Goal: Task Accomplishment & Management: Manage account settings

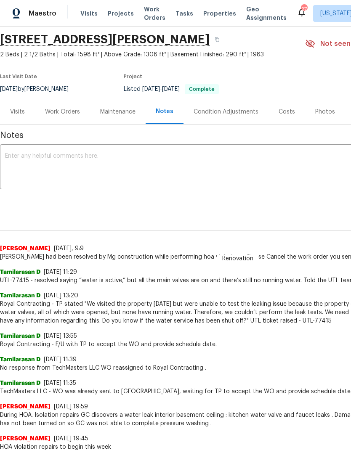
scroll to position [28, 0]
click at [68, 111] on div "Work Orders" at bounding box center [62, 112] width 35 height 8
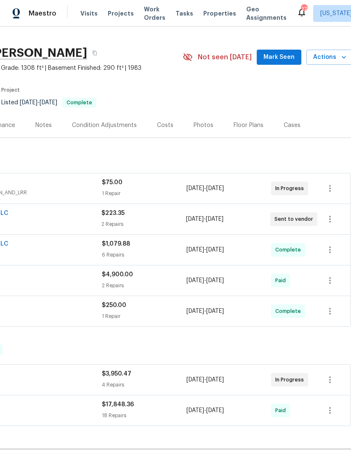
scroll to position [15, 122]
click at [330, 187] on icon "button" at bounding box center [330, 188] width 10 height 10
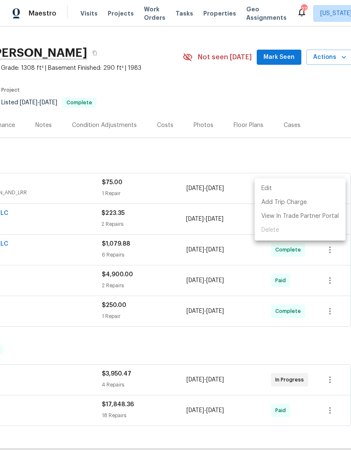
click at [302, 147] on div at bounding box center [175, 225] width 351 height 450
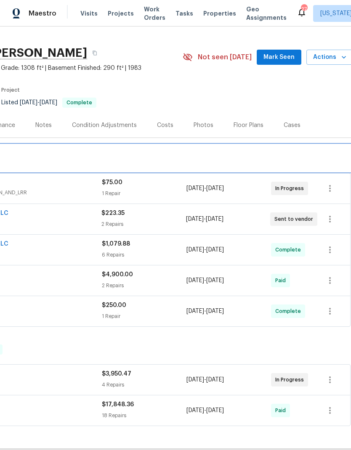
click at [164, 161] on div "LISTED 8/7/25 - 8/18/25 Complete" at bounding box center [115, 158] width 470 height 10
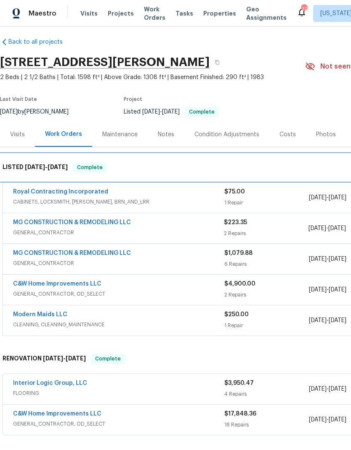
scroll to position [6, 0]
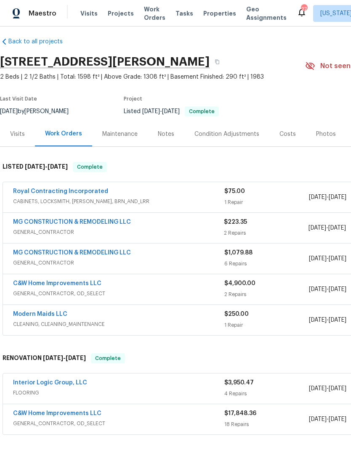
click at [164, 139] on div "Notes" at bounding box center [166, 134] width 37 height 25
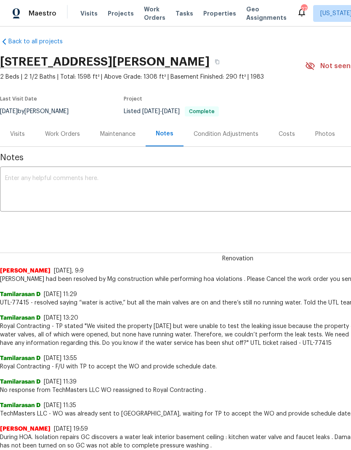
click at [120, 135] on div "Maintenance" at bounding box center [117, 134] width 35 height 8
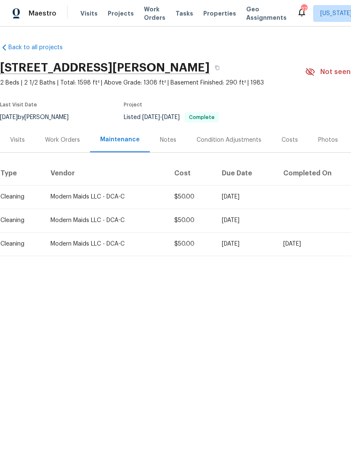
click at [65, 144] on div "Work Orders" at bounding box center [62, 140] width 35 height 8
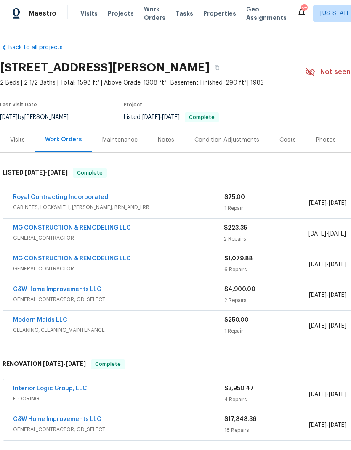
click at [82, 197] on link "Royal Contracting Incorporated" at bounding box center [60, 197] width 95 height 6
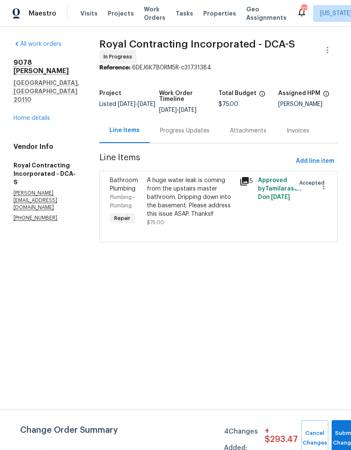
click at [195, 135] on div "Progress Updates" at bounding box center [185, 131] width 50 height 8
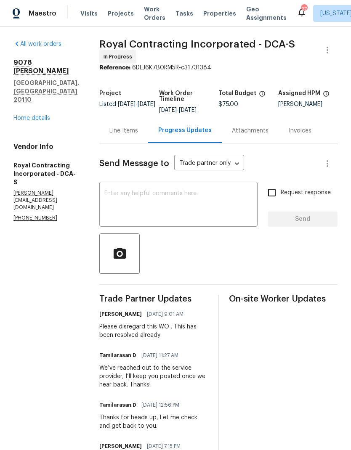
click at [44, 115] on link "Home details" at bounding box center [31, 118] width 37 height 6
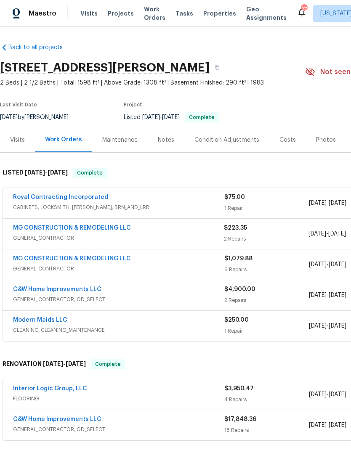
click at [108, 230] on link "MG CONSTRUCTION & REMODELING LLC" at bounding box center [72, 228] width 118 height 6
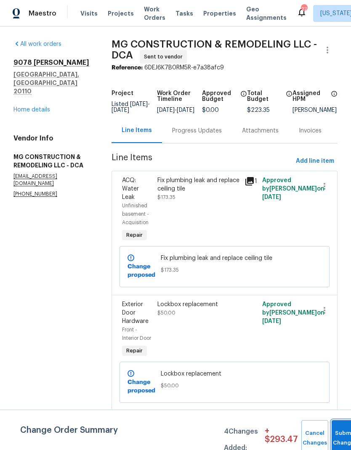
click at [337, 432] on button "Submit Changes" at bounding box center [344, 438] width 27 height 36
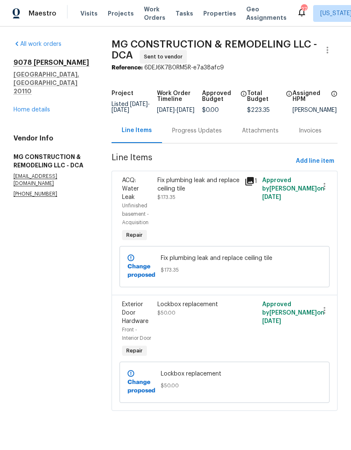
click at [38, 100] on div "All work orders 9078 Reynolds Pl Manassas, VA 20110 Home details Vendor Info MG…" at bounding box center [52, 119] width 78 height 158
click at [43, 107] on link "Home details" at bounding box center [31, 110] width 37 height 6
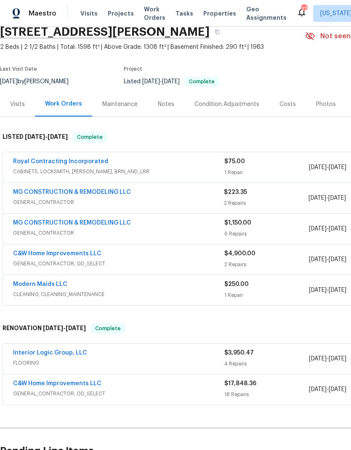
scroll to position [36, 0]
click at [85, 163] on link "Royal Contracting Incorporated" at bounding box center [60, 162] width 95 height 6
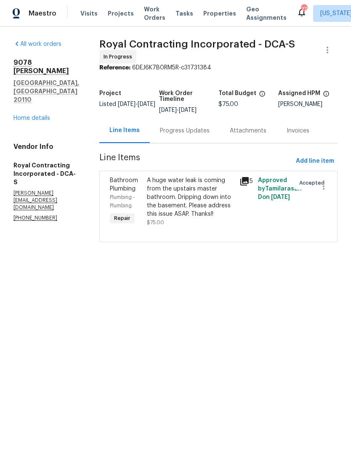
click at [193, 135] on div "Progress Updates" at bounding box center [185, 131] width 50 height 8
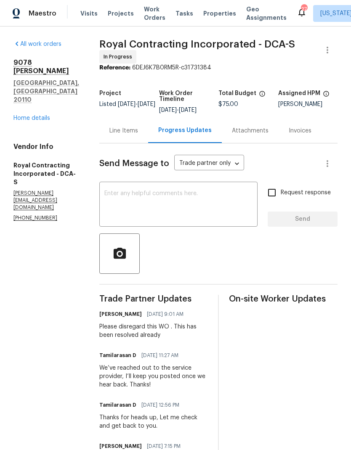
click at [42, 115] on link "Home details" at bounding box center [31, 118] width 37 height 6
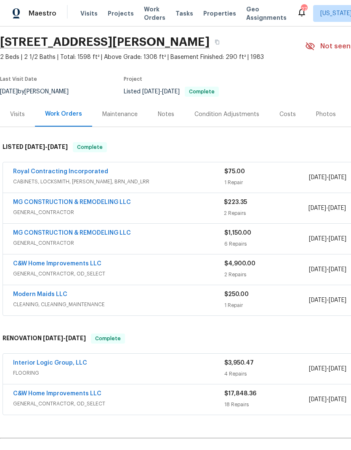
scroll to position [26, 0]
click at [228, 209] on div "2 Repairs" at bounding box center [266, 213] width 84 height 8
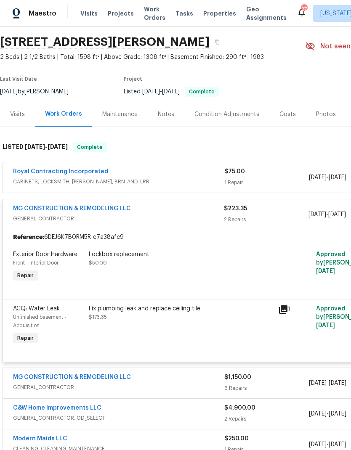
click at [81, 170] on link "Royal Contracting Incorporated" at bounding box center [60, 172] width 95 height 6
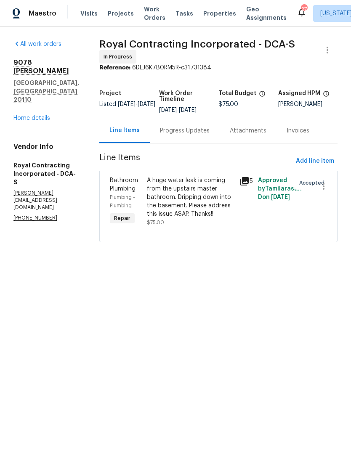
click at [203, 141] on div "Progress Updates" at bounding box center [185, 130] width 70 height 25
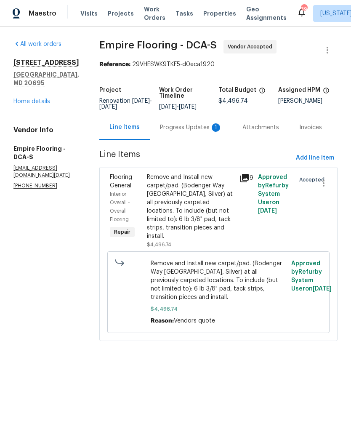
click at [185, 132] on div "Progress Updates 1" at bounding box center [191, 127] width 62 height 8
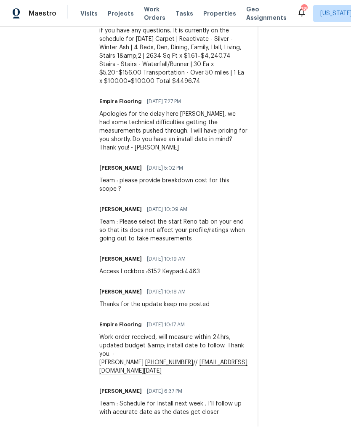
scroll to position [487, 0]
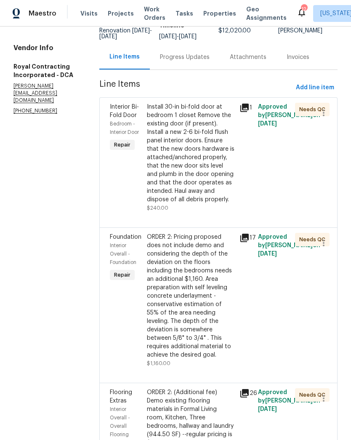
scroll to position [62, 0]
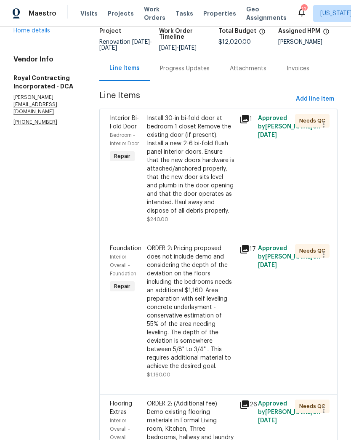
click at [40, 32] on link "Home details" at bounding box center [31, 31] width 37 height 6
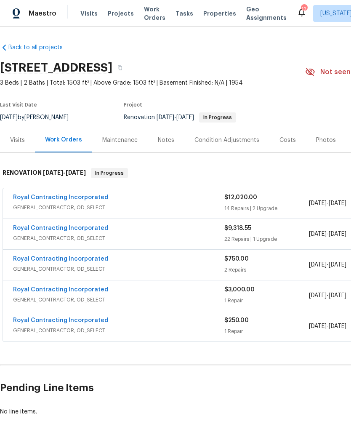
click at [87, 226] on link "Royal Contracting Incorporated" at bounding box center [60, 228] width 95 height 6
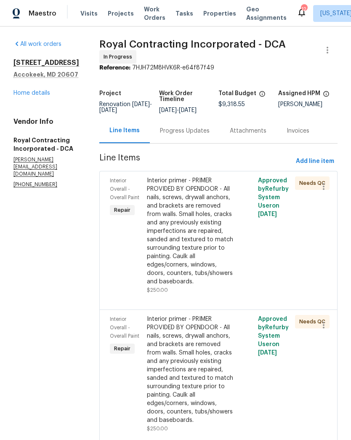
click at [36, 92] on link "Home details" at bounding box center [31, 93] width 37 height 6
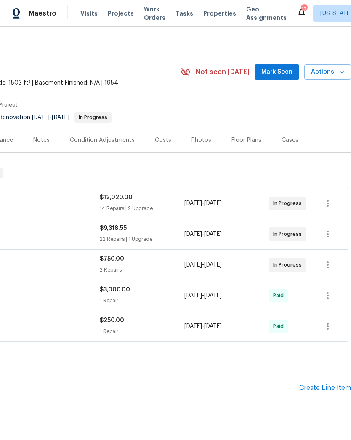
scroll to position [0, 125]
click at [322, 380] on div "Pending Line Items Create Line Item" at bounding box center [112, 387] width 475 height 39
click at [326, 388] on div "Create Line Item" at bounding box center [325, 388] width 52 height 8
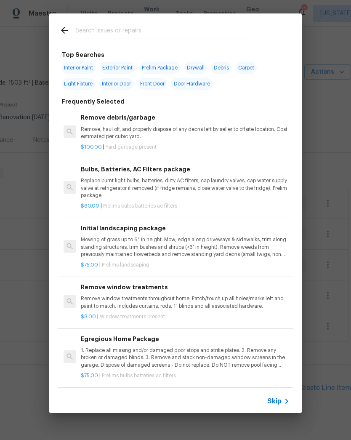
click at [192, 26] on input "text" at bounding box center [164, 31] width 178 height 13
type input "Carpet"
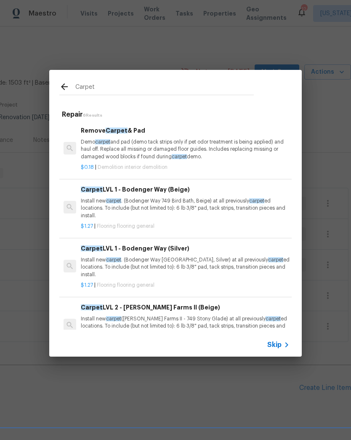
click at [178, 261] on p "Install new carpet . (Bodenger Way 945 Winter Ash, Silver) at all previously ca…" at bounding box center [185, 266] width 209 height 21
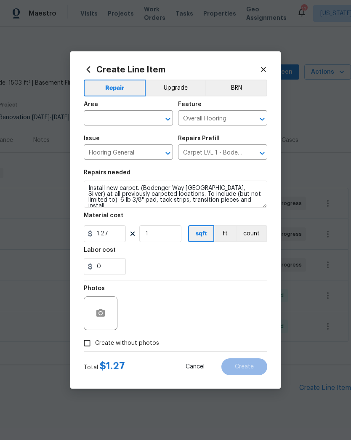
click at [169, 115] on icon "Open" at bounding box center [168, 119] width 10 height 10
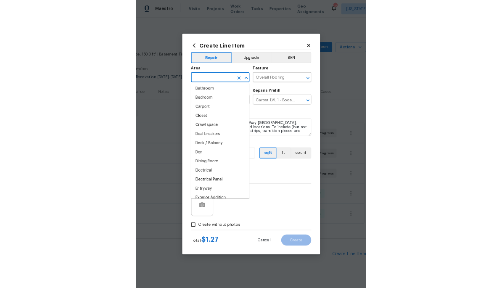
scroll to position [24, 0]
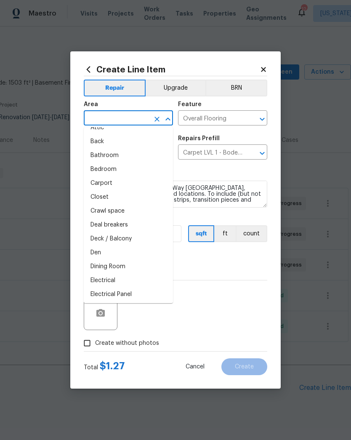
click at [135, 167] on li "Bedroom" at bounding box center [128, 169] width 89 height 14
type input "Bedroom"
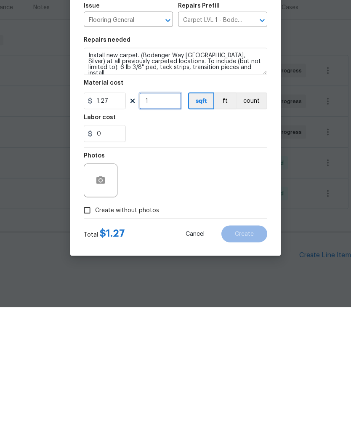
click at [160, 225] on input "1" at bounding box center [160, 233] width 42 height 17
click at [171, 258] on div "0" at bounding box center [175, 266] width 183 height 17
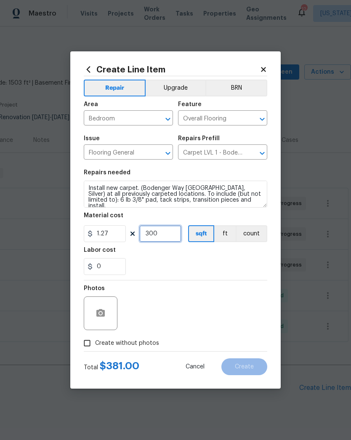
click at [166, 235] on input "300" at bounding box center [160, 233] width 42 height 17
type input "350"
click at [194, 267] on div "0" at bounding box center [175, 266] width 183 height 17
click at [101, 320] on button "button" at bounding box center [100, 313] width 20 height 20
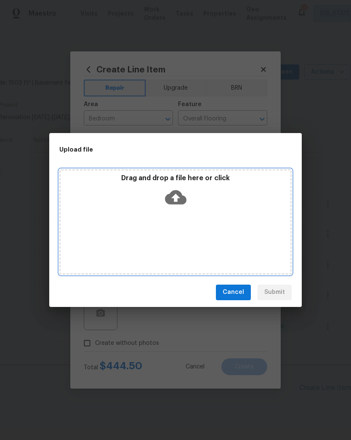
click at [176, 203] on icon at bounding box center [175, 197] width 21 height 14
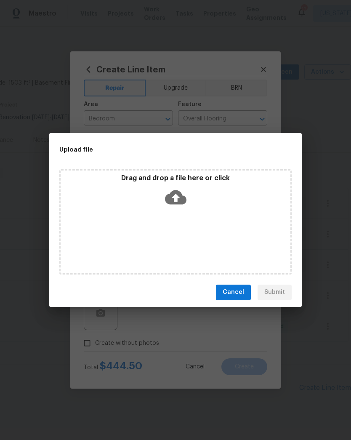
scroll to position [0, 0]
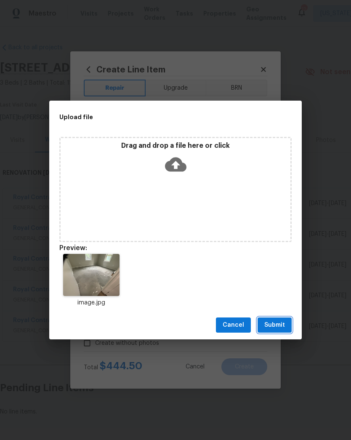
click at [272, 323] on span "Submit" at bounding box center [274, 325] width 21 height 11
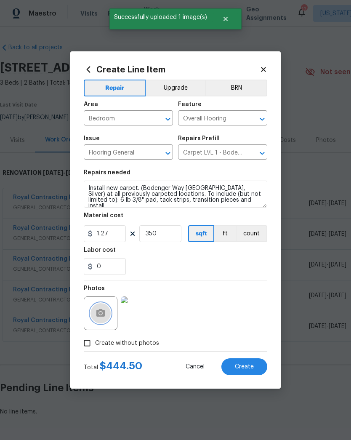
click at [96, 313] on icon "button" at bounding box center [100, 313] width 8 height 8
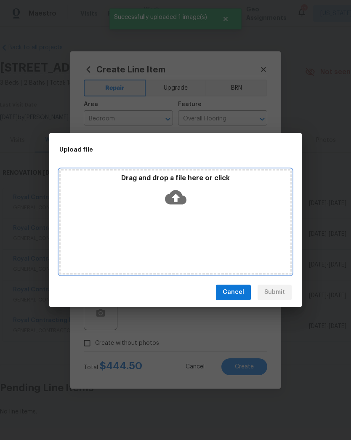
click at [178, 199] on icon at bounding box center [175, 197] width 21 height 14
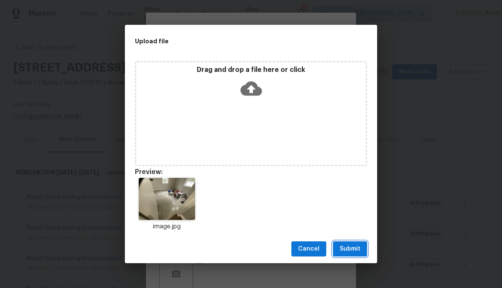
click at [350, 250] on span "Submit" at bounding box center [350, 249] width 21 height 11
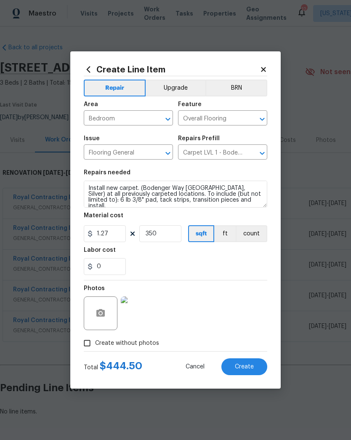
click at [244, 367] on span "Create" at bounding box center [244, 366] width 19 height 6
type input "0"
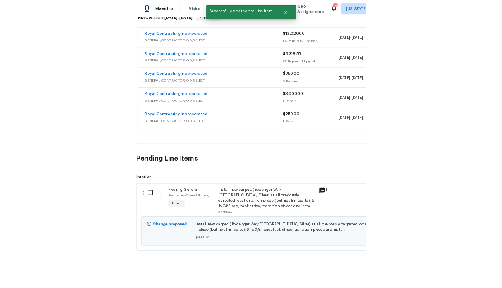
scroll to position [146, 0]
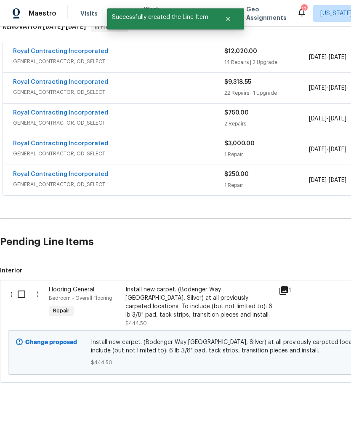
click at [180, 296] on div "Install new carpet. (Bodenger Way 945 Winter Ash, Silver) at all previously car…" at bounding box center [199, 302] width 148 height 34
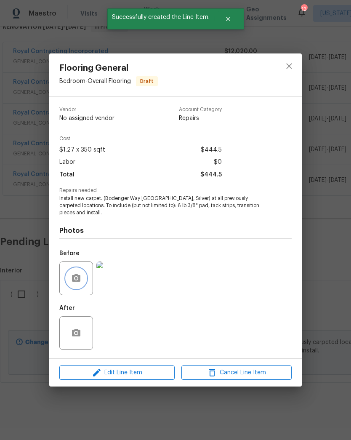
click at [82, 281] on button "button" at bounding box center [76, 278] width 20 height 20
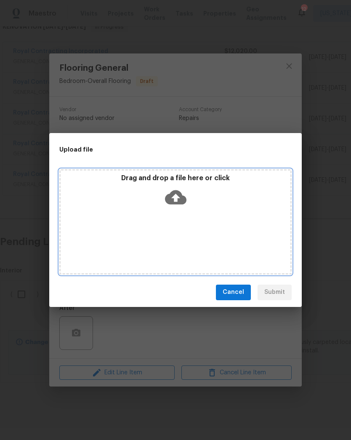
click at [175, 202] on icon at bounding box center [175, 197] width 21 height 14
click at [181, 193] on icon at bounding box center [175, 197] width 21 height 14
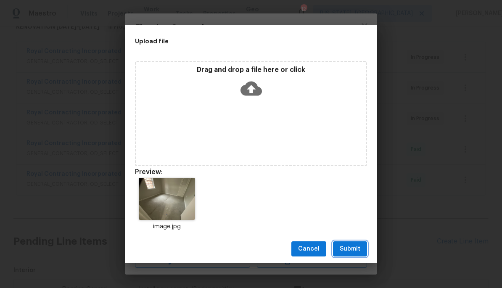
click at [349, 248] on span "Submit" at bounding box center [350, 249] width 21 height 11
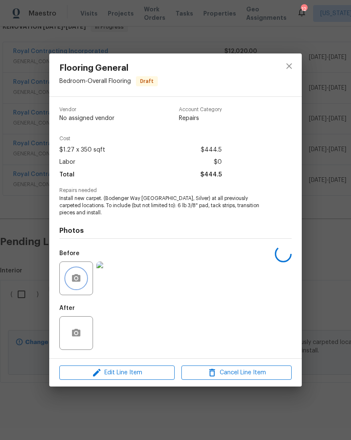
scroll to position [0, 0]
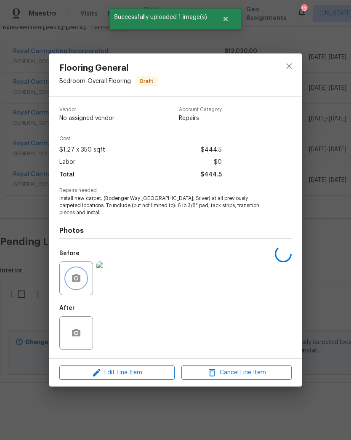
click at [77, 275] on icon "button" at bounding box center [76, 278] width 8 height 8
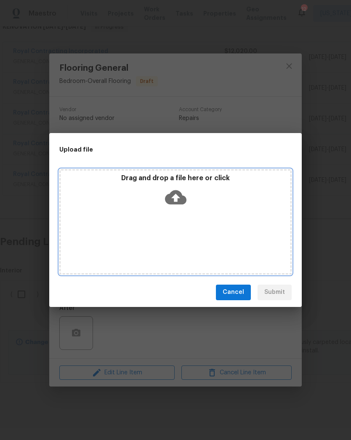
click at [168, 187] on icon at bounding box center [175, 196] width 21 height 21
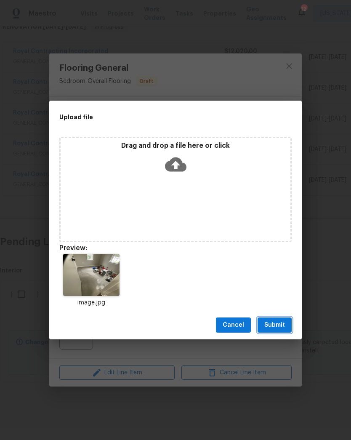
click at [277, 328] on span "Submit" at bounding box center [274, 325] width 21 height 11
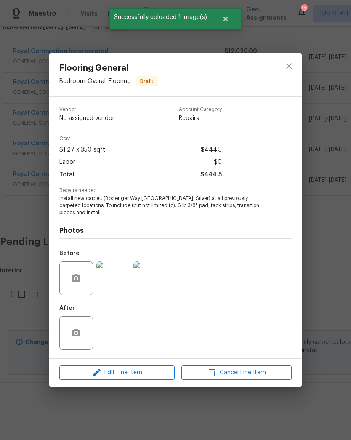
click at [112, 282] on img at bounding box center [113, 278] width 34 height 34
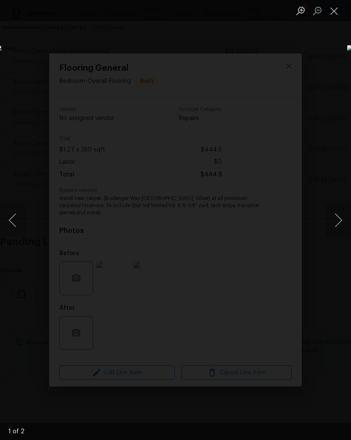
click at [326, 52] on div "Lightbox" at bounding box center [175, 220] width 351 height 440
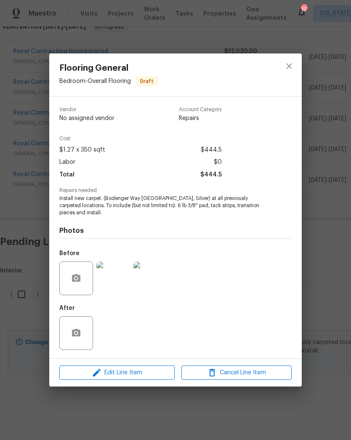
click at [153, 281] on img at bounding box center [150, 278] width 34 height 34
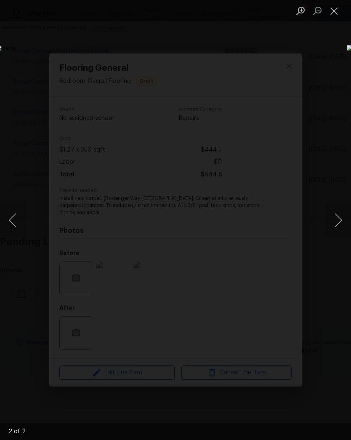
click at [283, 57] on div "Lightbox" at bounding box center [175, 220] width 351 height 440
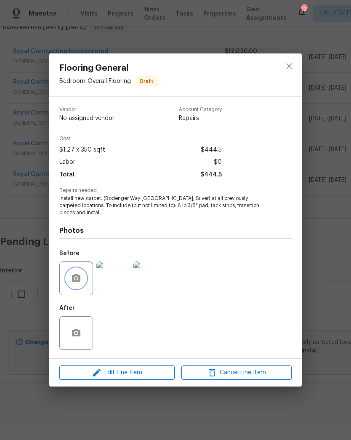
click at [81, 280] on button "button" at bounding box center [76, 278] width 20 height 20
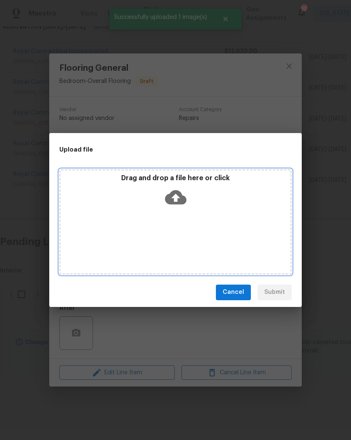
click at [176, 204] on icon at bounding box center [175, 197] width 21 height 14
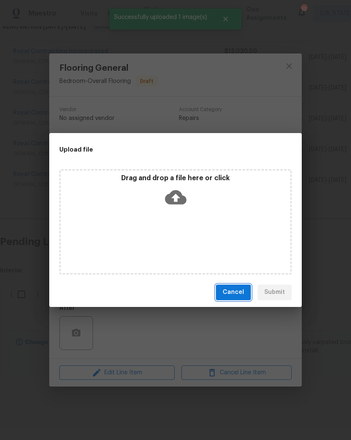
click at [235, 296] on span "Cancel" at bounding box center [233, 292] width 21 height 11
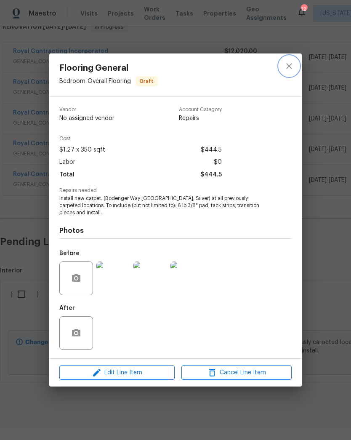
click at [289, 61] on icon "close" at bounding box center [289, 66] width 10 height 10
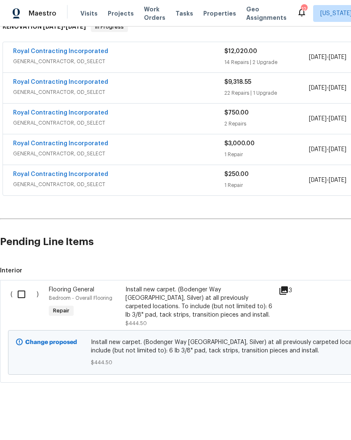
click at [25, 297] on input "checkbox" at bounding box center [25, 294] width 24 height 18
checkbox input "true"
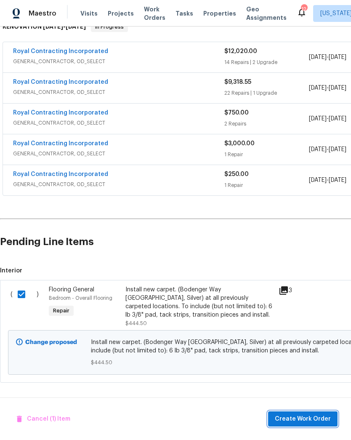
click at [299, 417] on span "Create Work Order" at bounding box center [303, 418] width 56 height 11
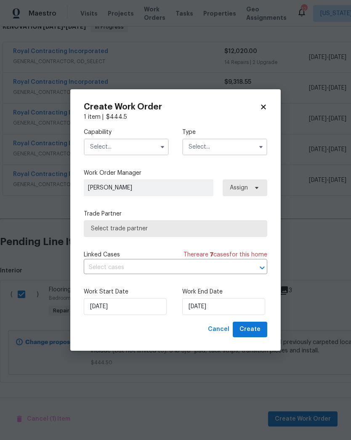
click at [158, 139] on input "text" at bounding box center [126, 146] width 85 height 17
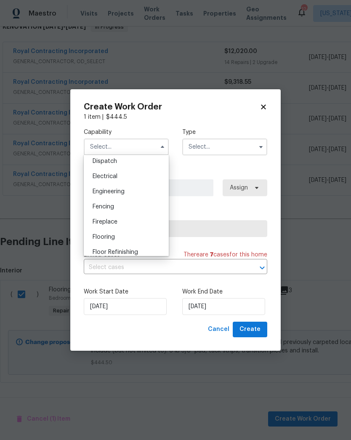
scroll to position [258, 0]
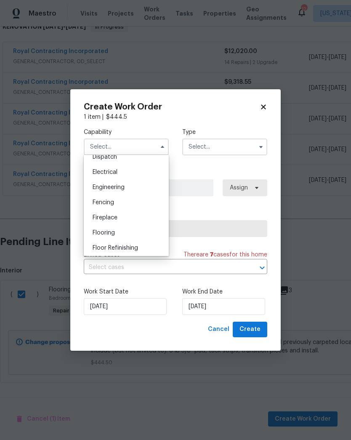
click at [133, 233] on div "Flooring" at bounding box center [126, 232] width 81 height 15
type input "Flooring"
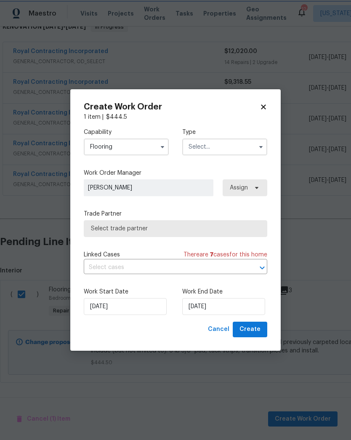
click at [257, 150] on button "button" at bounding box center [261, 147] width 10 height 10
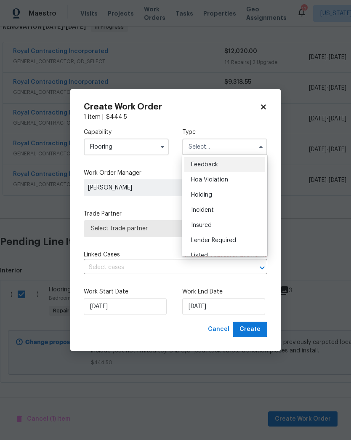
scroll to position [29, 0]
click at [225, 227] on div "Listed" at bounding box center [224, 225] width 81 height 15
type input "Listed"
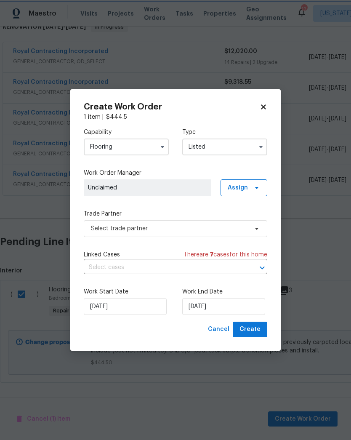
scroll to position [0, 0]
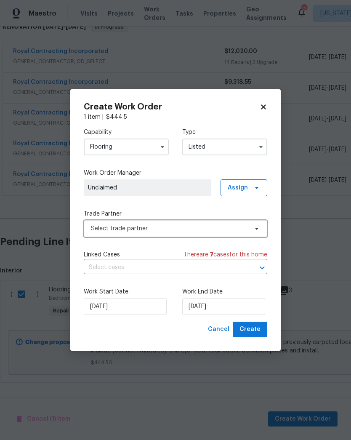
click at [254, 228] on icon at bounding box center [256, 228] width 7 height 7
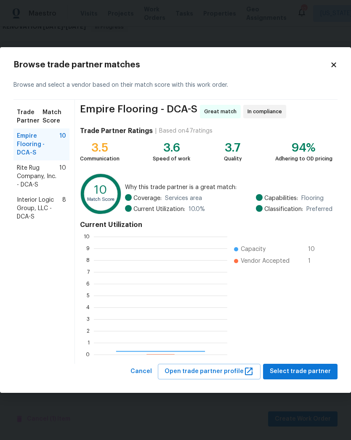
scroll to position [118, 133]
click at [47, 180] on span "Rite Rug Company, Inc. - DCA-S" at bounding box center [38, 176] width 42 height 25
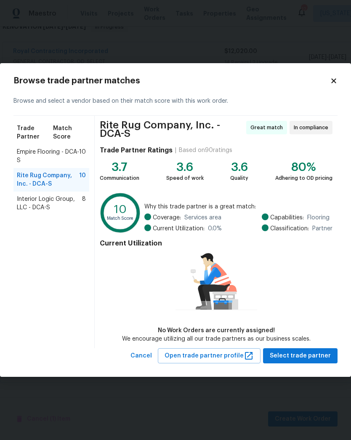
click at [42, 160] on span "Empire Flooring - DCA-S" at bounding box center [48, 156] width 62 height 17
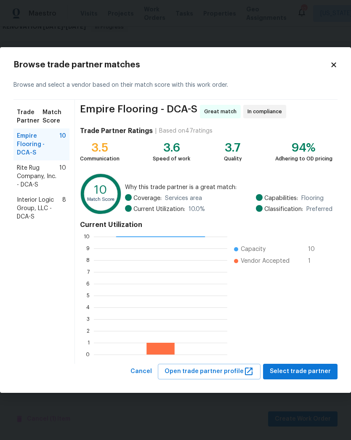
click at [35, 207] on span "Interior Logic Group, LLC - DCA-S" at bounding box center [39, 208] width 45 height 25
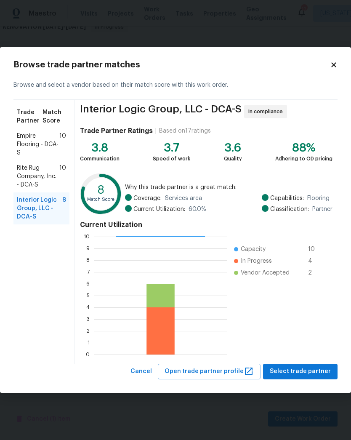
click at [46, 175] on span "Rite Rug Company, Inc. - DCA-S" at bounding box center [38, 176] width 42 height 25
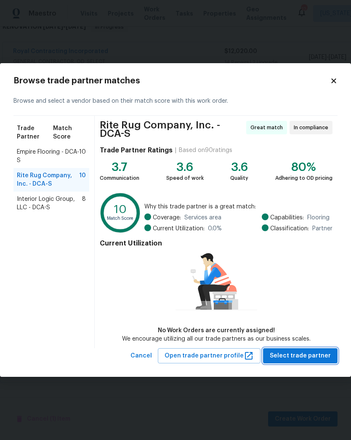
click at [311, 355] on span "Select trade partner" at bounding box center [300, 355] width 61 height 11
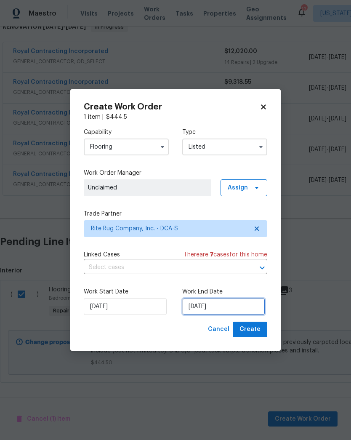
click at [233, 302] on input "[DATE]" at bounding box center [223, 306] width 83 height 17
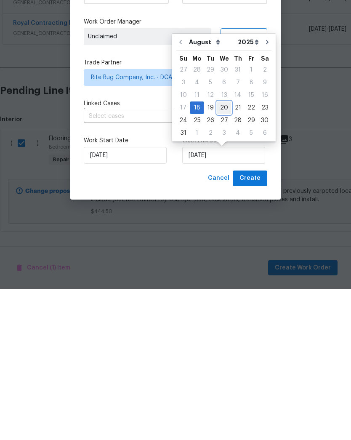
click at [220, 253] on div "20" at bounding box center [224, 259] width 14 height 12
type input "[DATE]"
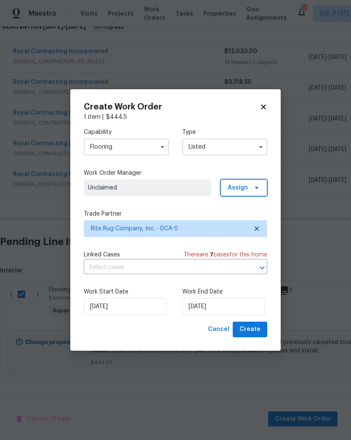
click at [251, 184] on span at bounding box center [255, 187] width 9 height 7
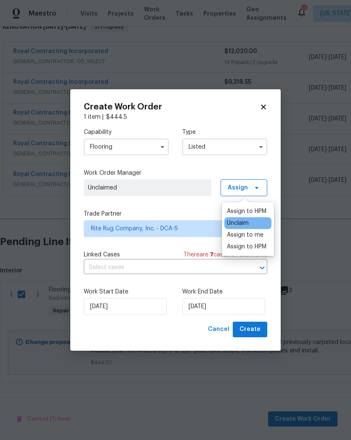
click at [251, 235] on div "Assign to me" at bounding box center [245, 234] width 37 height 8
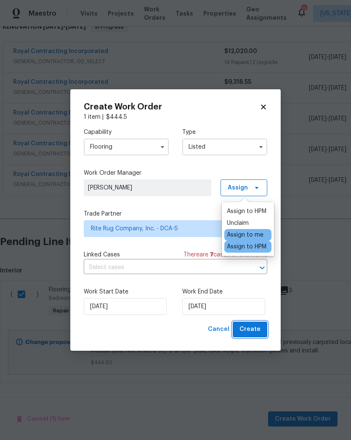
click at [256, 331] on span "Create" at bounding box center [249, 329] width 21 height 11
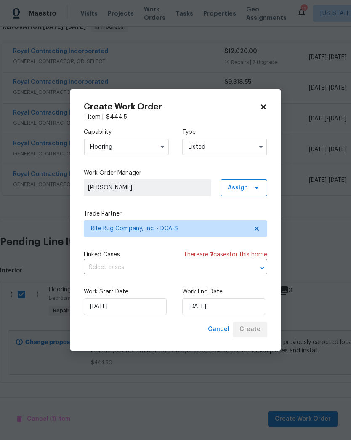
checkbox input "false"
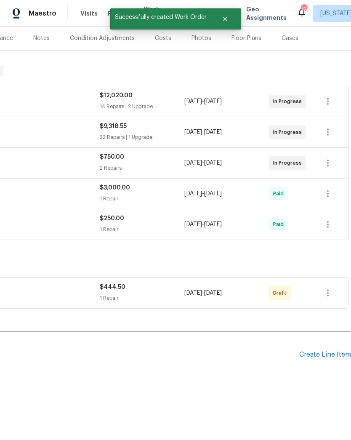
scroll to position [101, 125]
click at [332, 296] on icon "button" at bounding box center [328, 293] width 10 height 10
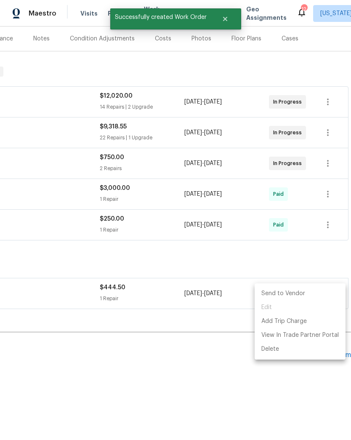
click at [285, 292] on li "Send to Vendor" at bounding box center [299, 293] width 91 height 14
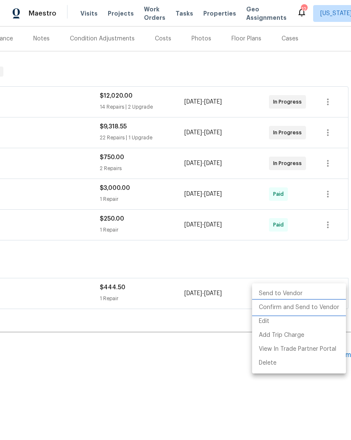
click at [306, 310] on li "Confirm and Send to Vendor" at bounding box center [299, 307] width 94 height 14
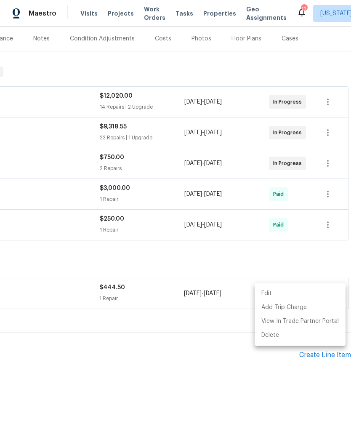
click at [196, 381] on div at bounding box center [175, 220] width 351 height 440
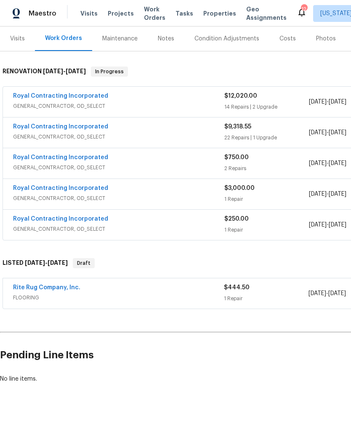
scroll to position [101, 0]
click at [60, 289] on link "Rite Rug Company, Inc." at bounding box center [46, 287] width 67 height 6
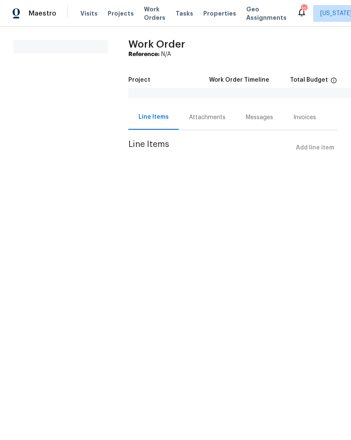
click at [204, 120] on div "Attachments" at bounding box center [207, 117] width 37 height 8
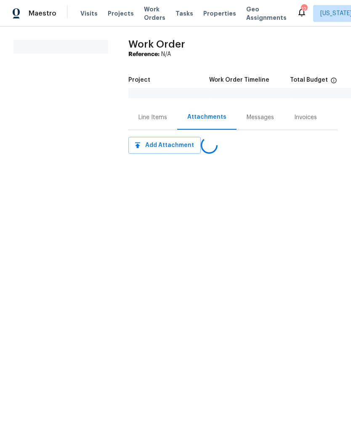
click at [151, 123] on div "Line Items" at bounding box center [152, 117] width 49 height 25
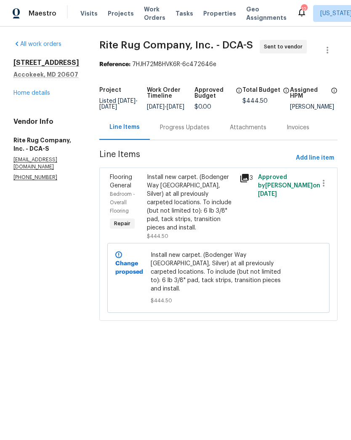
click at [179, 132] on div "Progress Updates" at bounding box center [185, 127] width 50 height 8
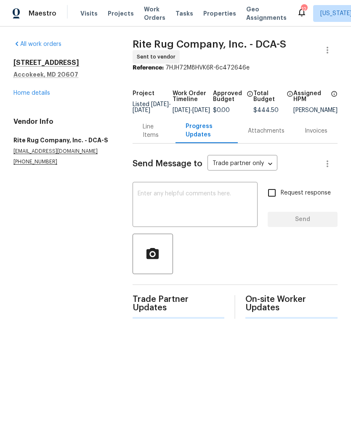
click at [201, 214] on textarea at bounding box center [195, 205] width 115 height 29
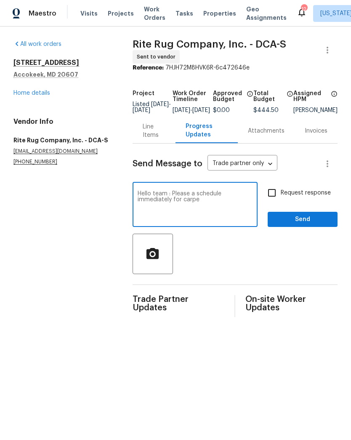
type textarea "Hello team : Please a schedule immediately for carpet"
click at [251, 195] on div "Hello team : Please a schedule immediately for carpet installation to 3 bedroom…" at bounding box center [194, 205] width 125 height 43
click at [250, 198] on textarea "Hello team : Please a schedule immediately for carpet installation to 3 bedroom…" at bounding box center [195, 205] width 115 height 29
click at [244, 205] on textarea "Hello team : Please a schedule immediately for carpet installation to 3 bedroom…" at bounding box center [195, 205] width 115 height 29
type textarea "Hello team : Please a schedule immediately for carpet installation to 3 bedroom…"
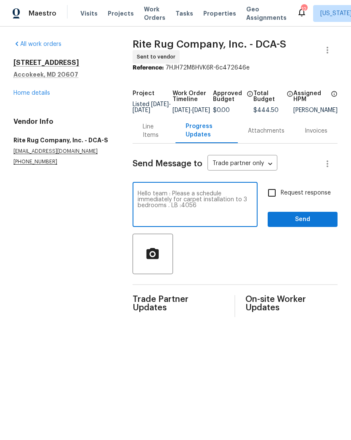
click at [269, 197] on input "Request response" at bounding box center [272, 193] width 18 height 18
checkbox input "true"
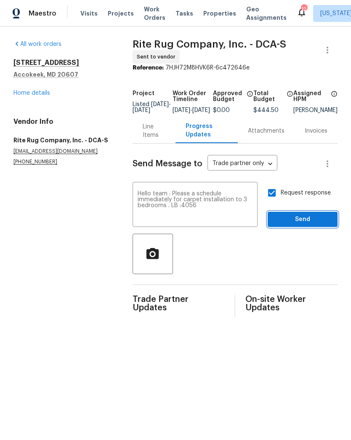
click at [304, 225] on span "Send" at bounding box center [302, 219] width 56 height 11
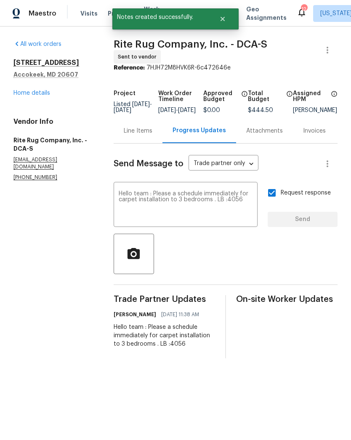
click at [34, 91] on link "Home details" at bounding box center [31, 93] width 37 height 6
